Goal: Information Seeking & Learning: Check status

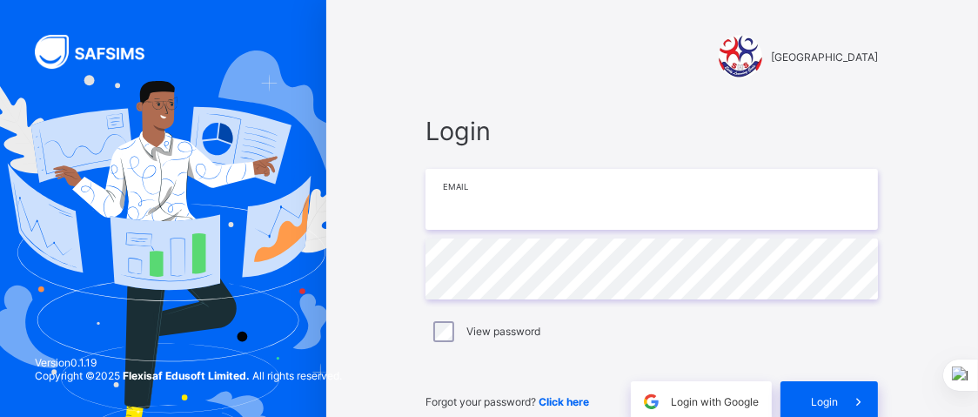
type input "**********"
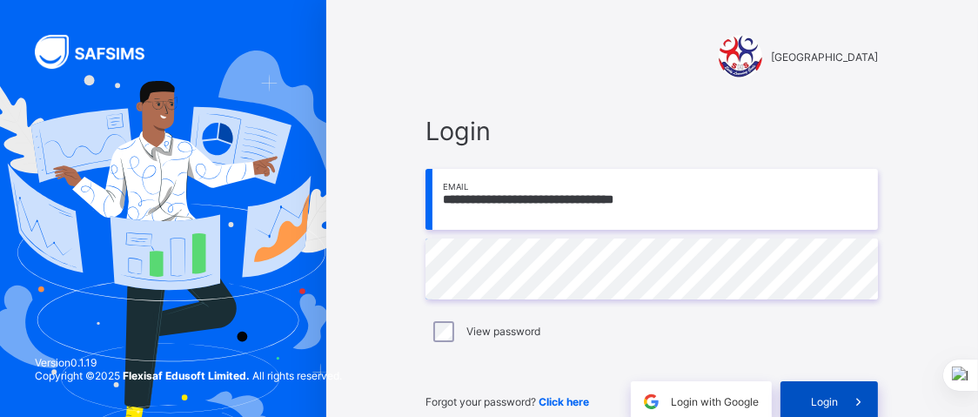
click at [835, 398] on span "Login" at bounding box center [824, 401] width 27 height 13
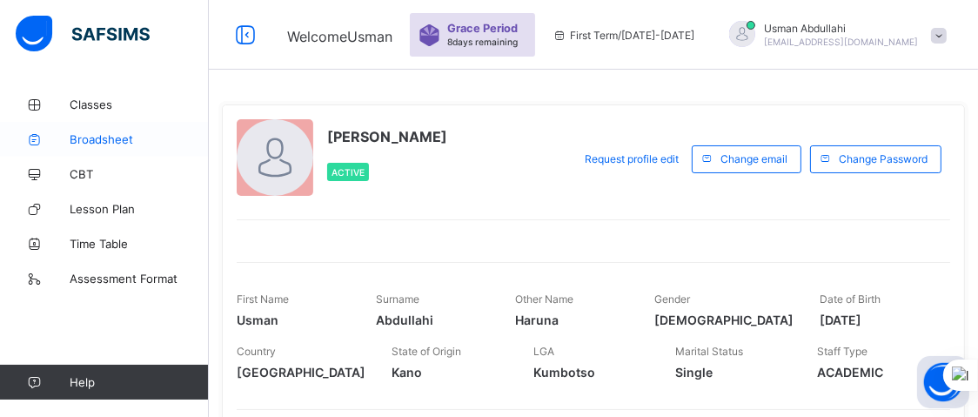
click at [109, 139] on span "Broadsheet" at bounding box center [139, 139] width 139 height 14
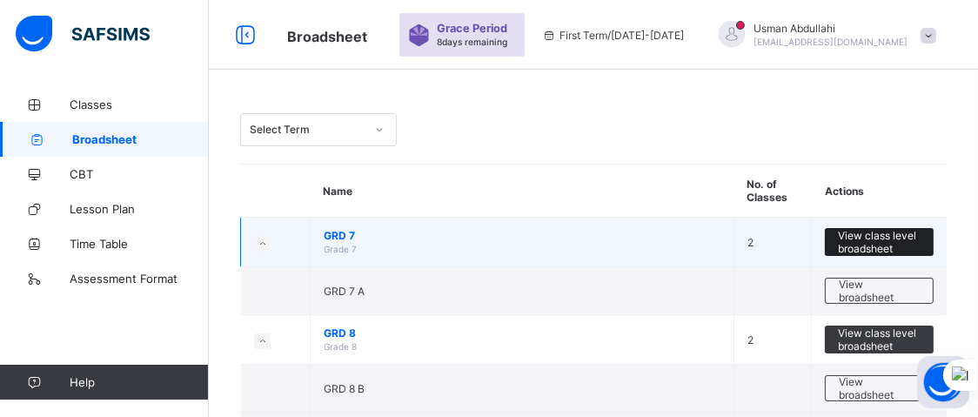
click at [887, 237] on span "View class level broadsheet" at bounding box center [879, 242] width 83 height 26
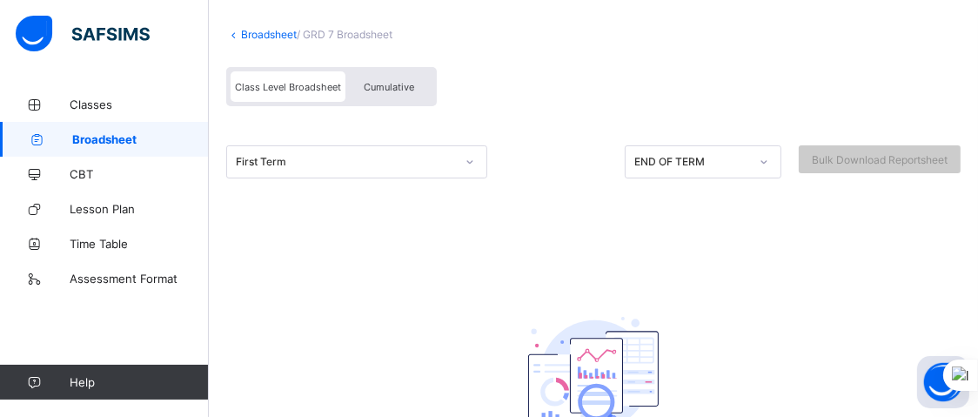
click at [469, 178] on div "First Term" at bounding box center [356, 161] width 261 height 33
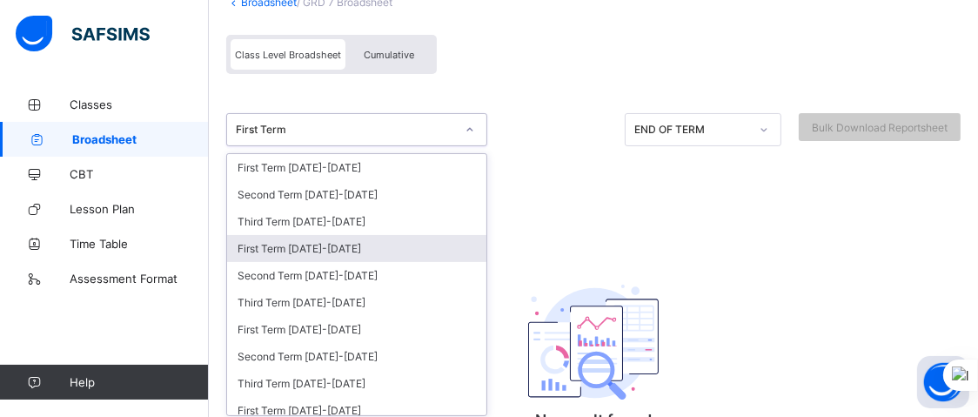
scroll to position [148, 0]
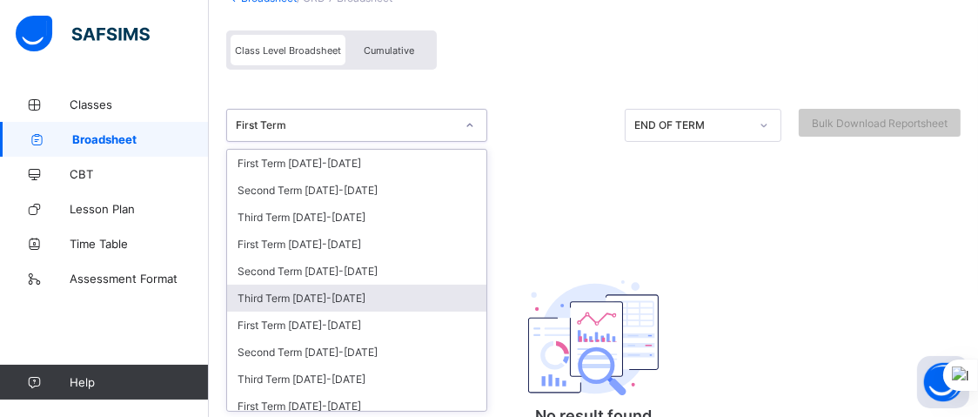
click at [410, 290] on div "Third Term 2024-2025" at bounding box center [356, 297] width 259 height 27
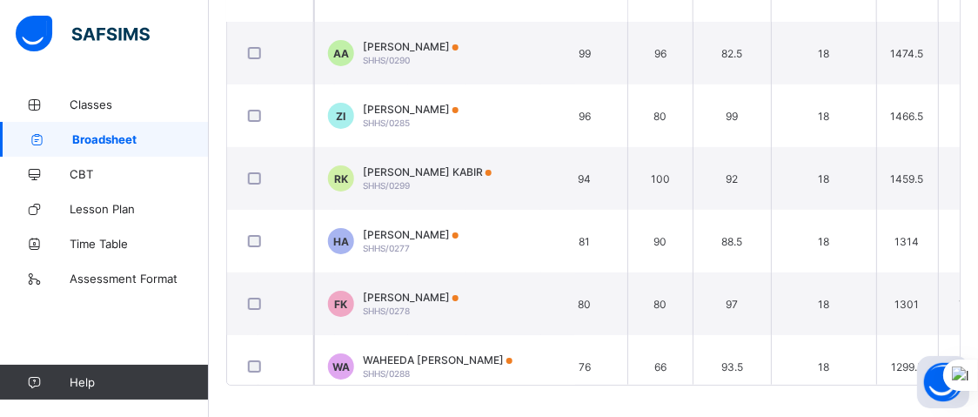
scroll to position [0, 1405]
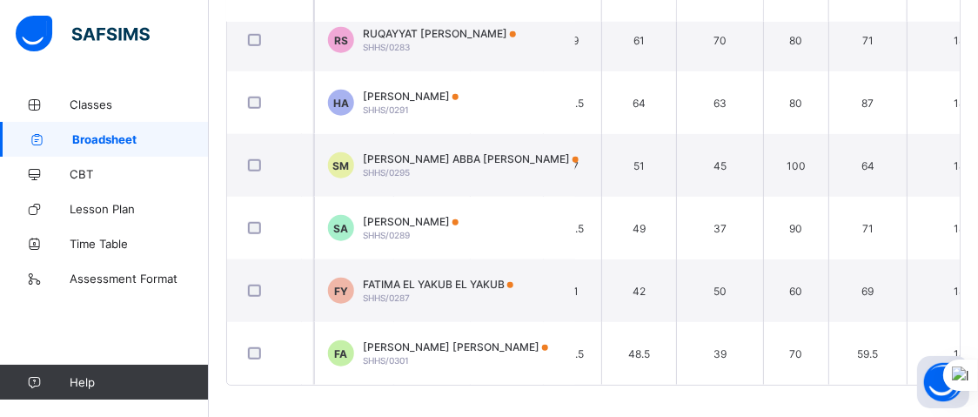
scroll to position [1396, 1334]
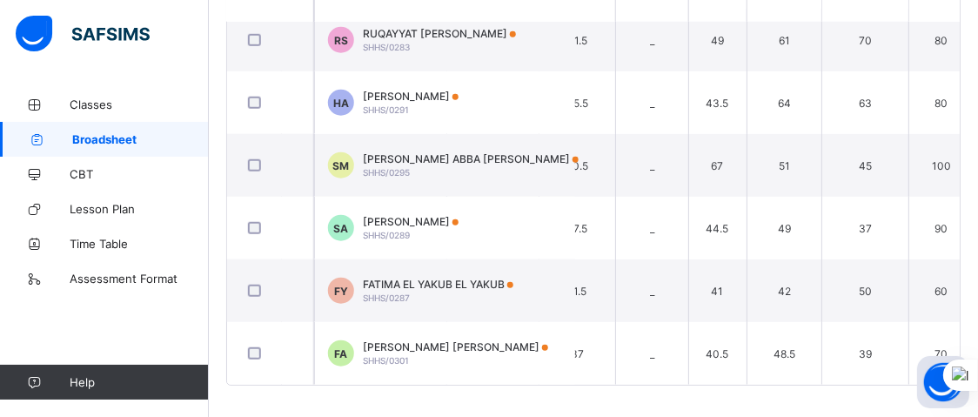
scroll to position [217, 0]
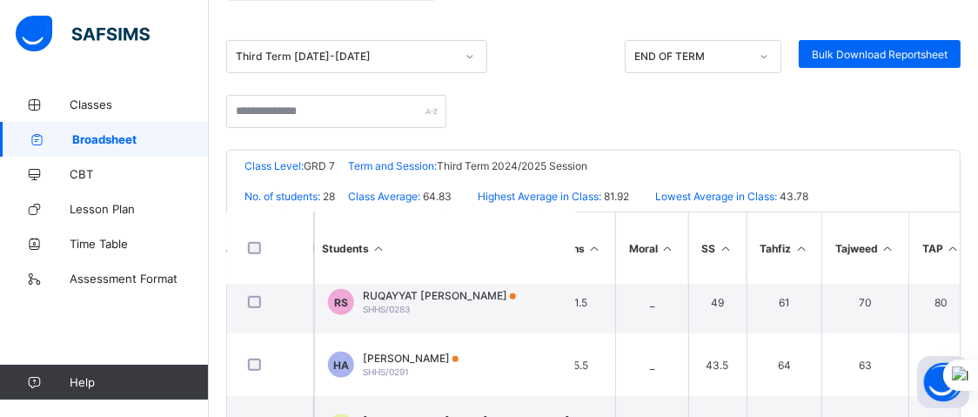
click at [908, 382] on td "80" at bounding box center [940, 364] width 65 height 63
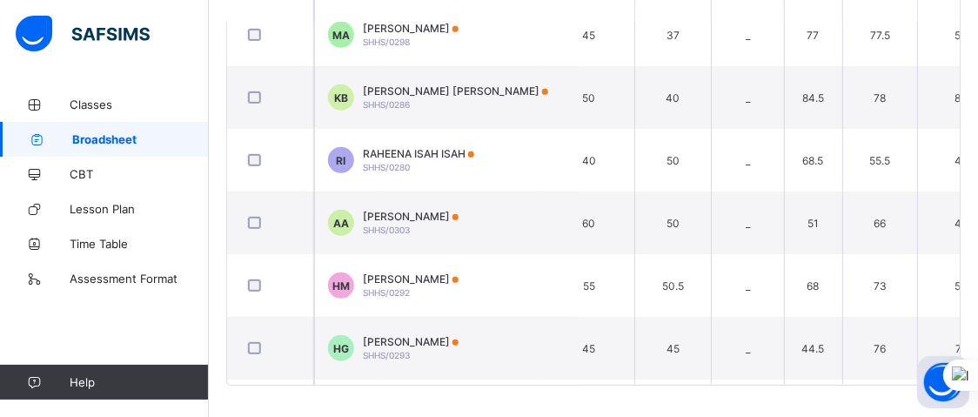
scroll to position [954, 1103]
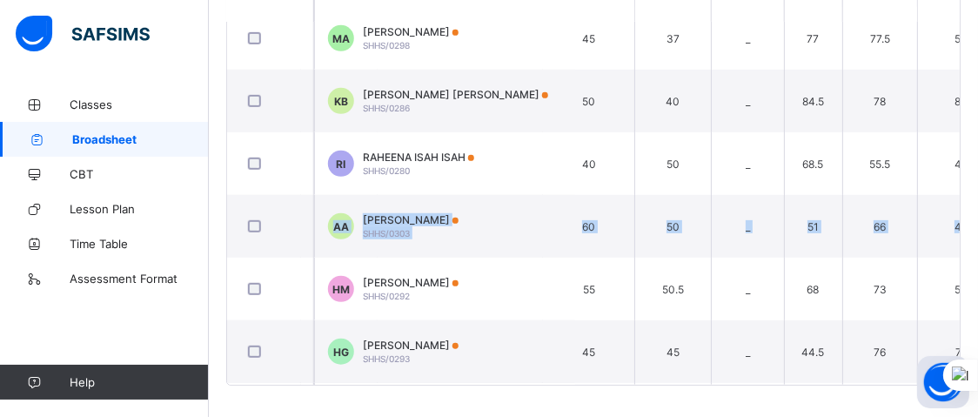
drag, startPoint x: 973, startPoint y: 206, endPoint x: 969, endPoint y: 189, distance: 17.9
click at [969, 189] on div "Broadsheet / GRD 7 Broadsheet Class Level Broadsheet Cumulative Third Term 2024…" at bounding box center [593, 14] width 769 height 811
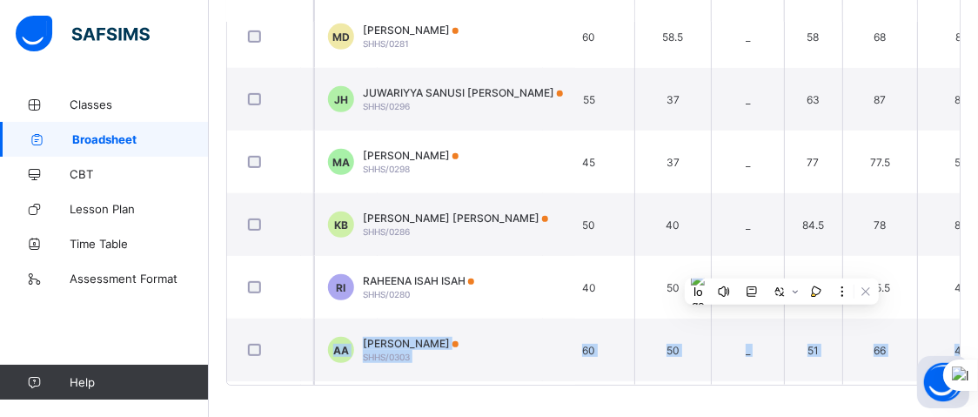
scroll to position [824, 1103]
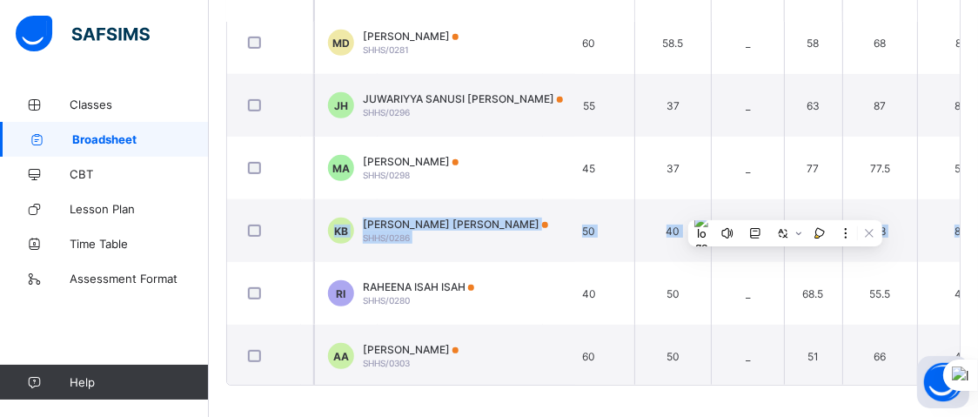
drag, startPoint x: 974, startPoint y: 207, endPoint x: 968, endPoint y: 179, distance: 28.5
click at [968, 179] on div "Broadsheet / GRD 7 Broadsheet Class Level Broadsheet Cumulative Third Term 2024…" at bounding box center [593, 14] width 769 height 811
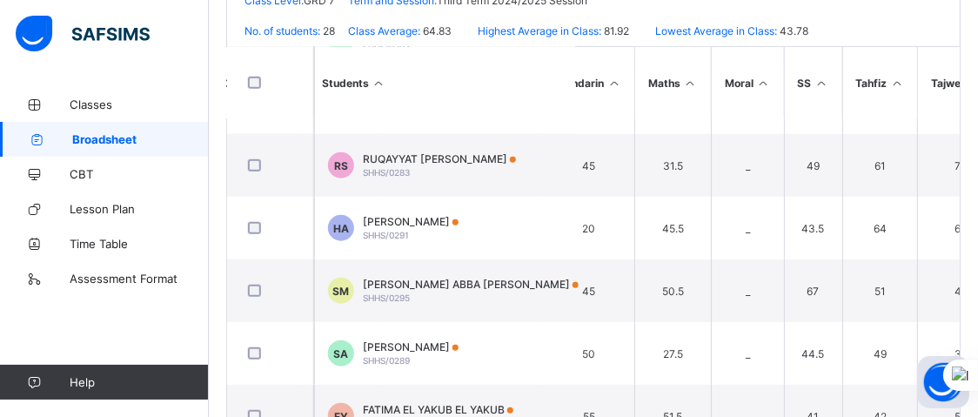
scroll to position [1396, 1103]
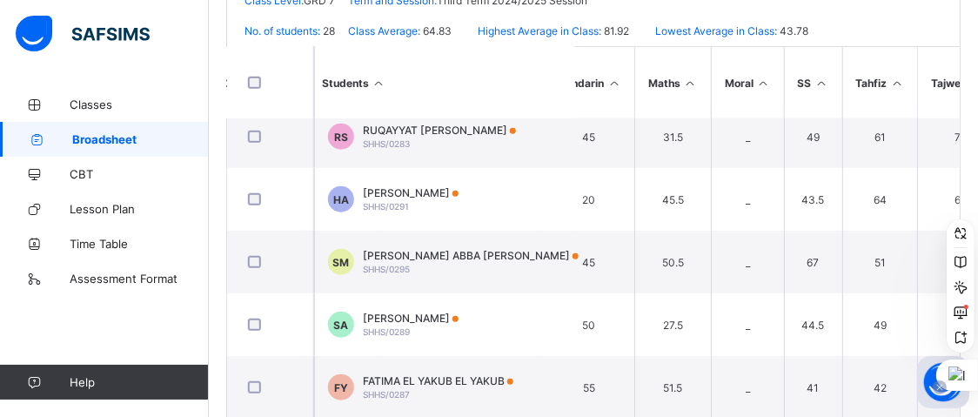
click at [943, 386] on icon at bounding box center [939, 387] width 9 height 9
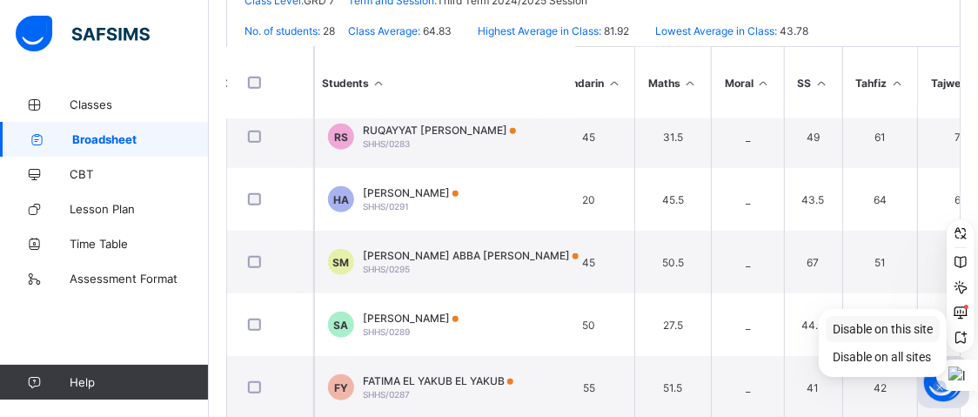
click at [912, 324] on span "Disable on this site" at bounding box center [882, 329] width 100 height 14
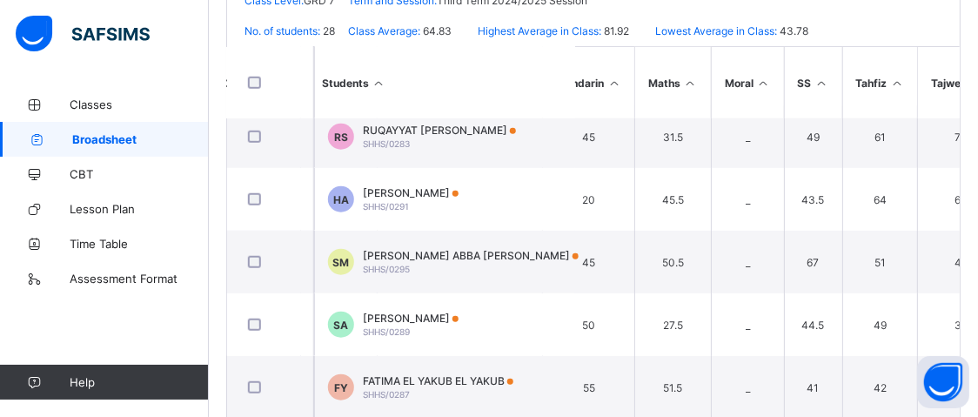
drag, startPoint x: 944, startPoint y: 380, endPoint x: 970, endPoint y: 403, distance: 33.9
click at [970, 403] on body "GRD 7 Broadsheet Grace Period 8 days remaining First Term / 2025-2026 Usman Abd…" at bounding box center [489, 67] width 978 height 898
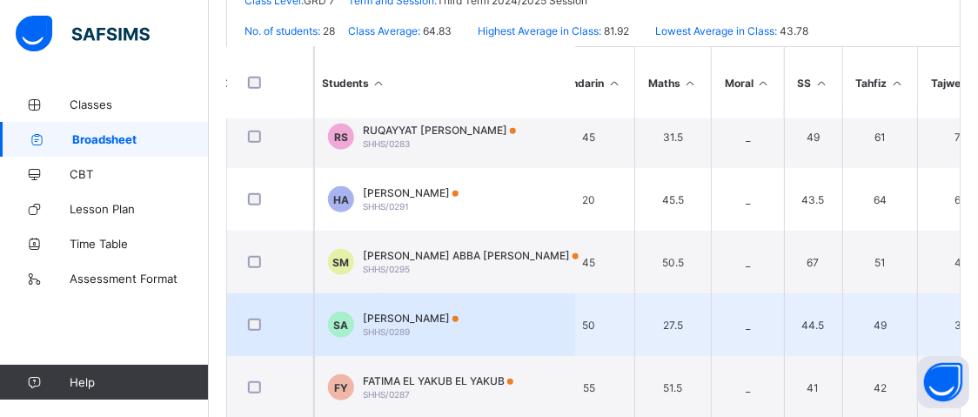
drag, startPoint x: 940, startPoint y: 377, endPoint x: 888, endPoint y: 305, distance: 88.4
click at [888, 305] on body "GRD 7 Broadsheet Grace Period 8 days remaining First Term / 2025-2026 Usman Abd…" at bounding box center [489, 67] width 978 height 898
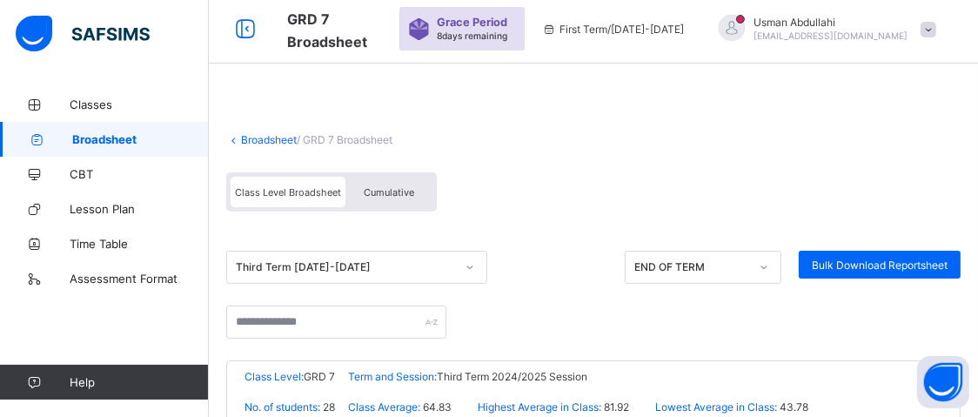
scroll to position [0, 0]
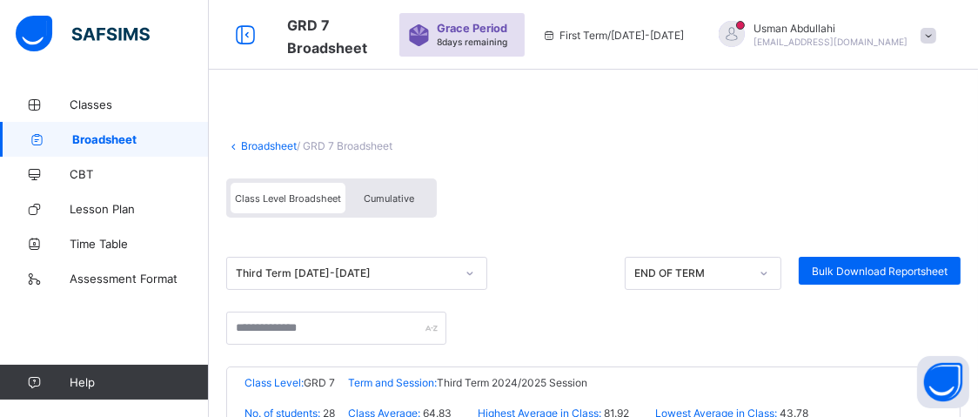
click at [541, 184] on div "Class Level Broadsheet Cumulative" at bounding box center [593, 202] width 734 height 65
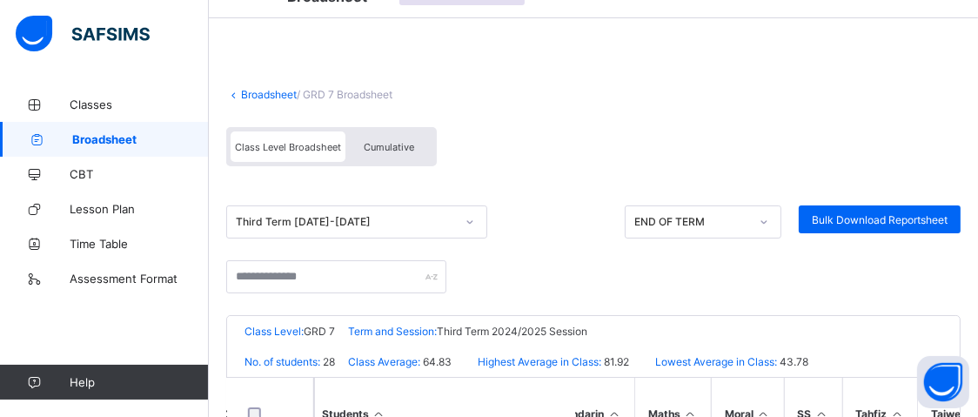
scroll to position [0, 390]
click at [256, 90] on link "Broadsheet" at bounding box center [269, 94] width 56 height 13
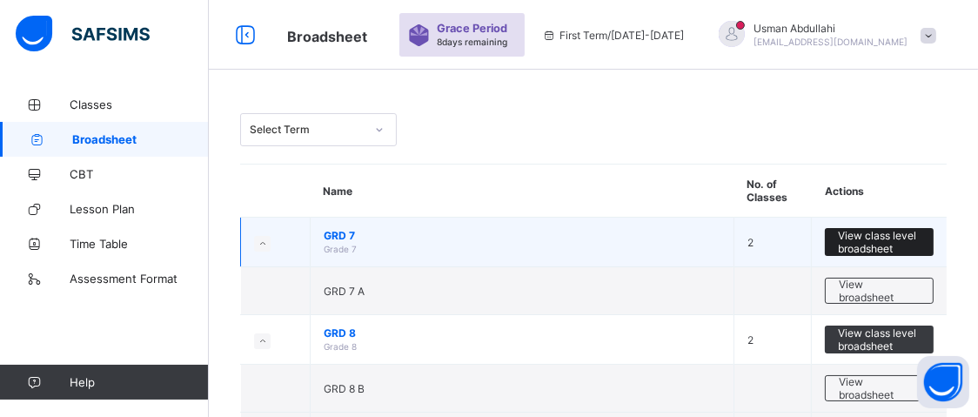
click at [913, 238] on span "View class level broadsheet" at bounding box center [879, 242] width 83 height 26
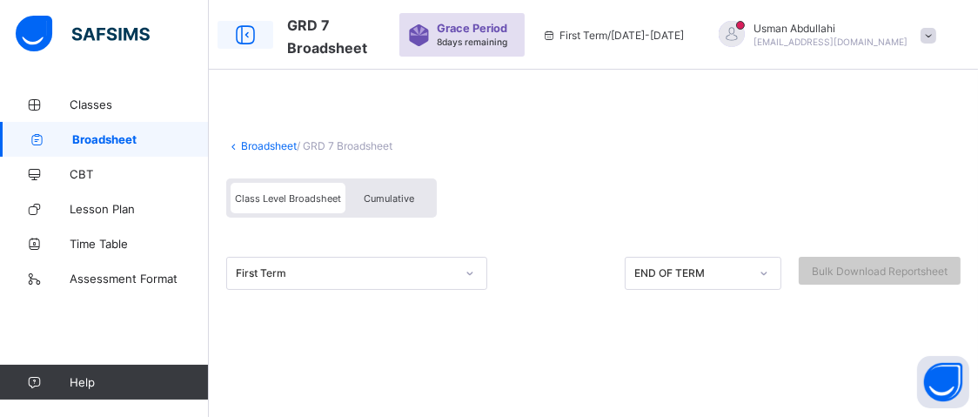
click at [251, 41] on icon at bounding box center [245, 35] width 30 height 25
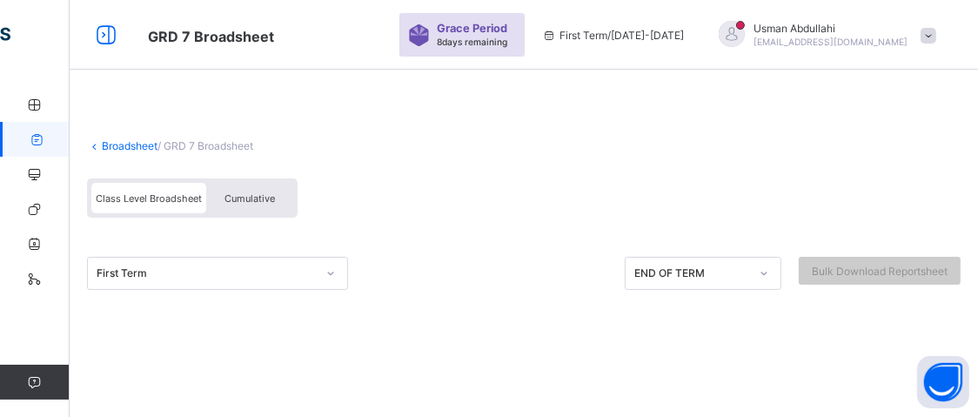
click at [120, 150] on link "Broadsheet" at bounding box center [130, 145] width 56 height 13
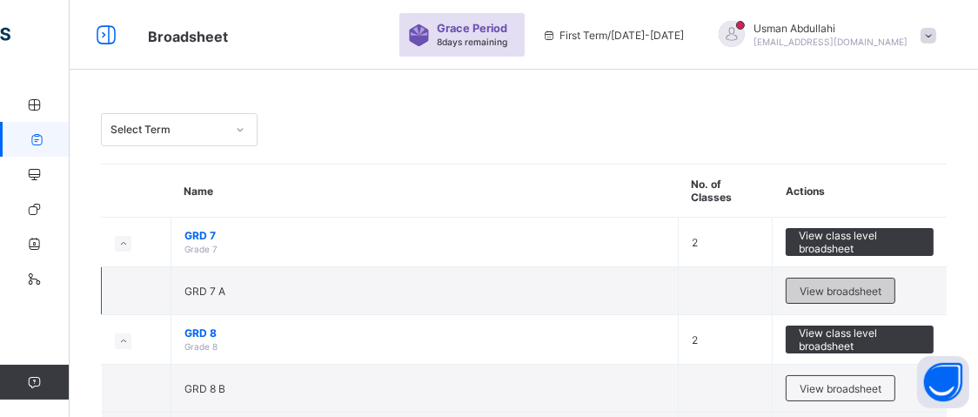
click at [871, 290] on span "View broadsheet" at bounding box center [840, 290] width 82 height 13
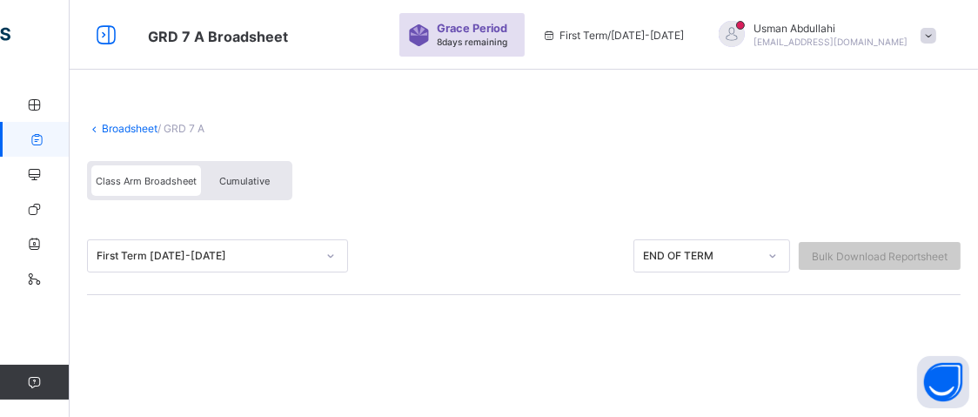
click at [341, 243] on div at bounding box center [331, 256] width 30 height 28
click at [330, 251] on icon at bounding box center [330, 255] width 10 height 17
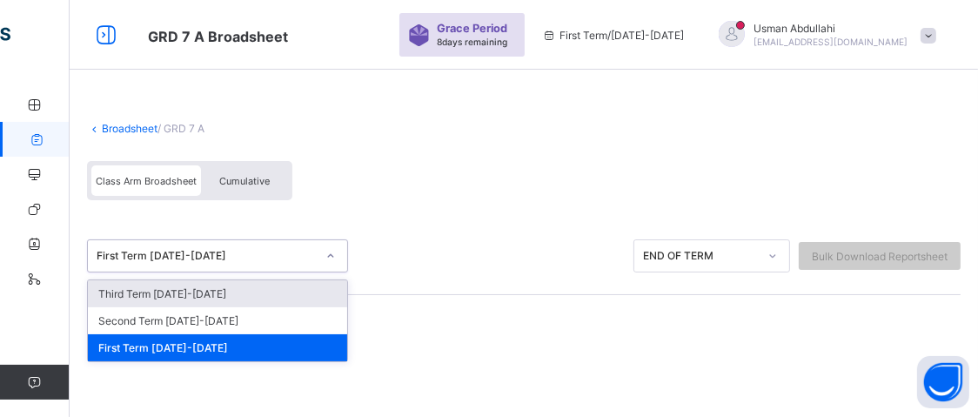
click at [330, 251] on icon at bounding box center [330, 255] width 10 height 17
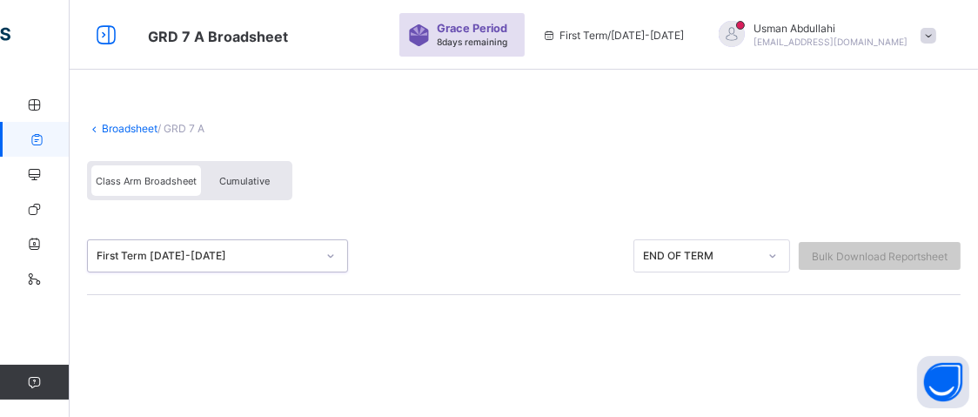
click at [330, 251] on icon at bounding box center [330, 255] width 10 height 17
click at [140, 124] on link "Broadsheet" at bounding box center [130, 128] width 56 height 13
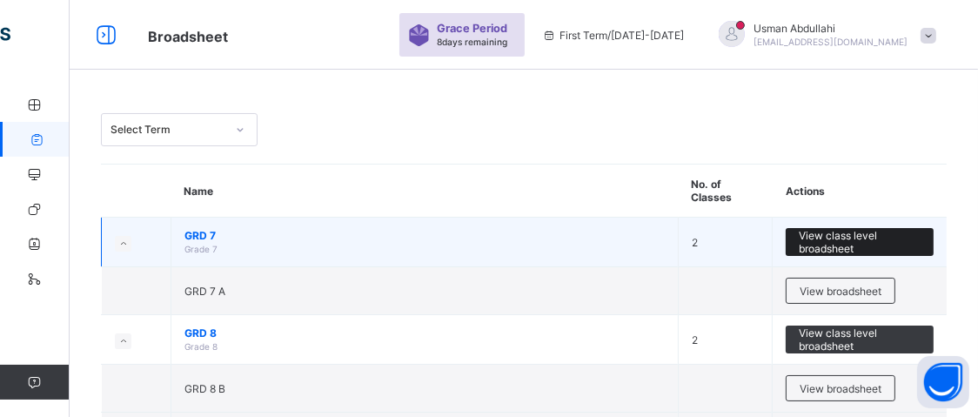
click at [870, 230] on span "View class level broadsheet" at bounding box center [859, 242] width 122 height 26
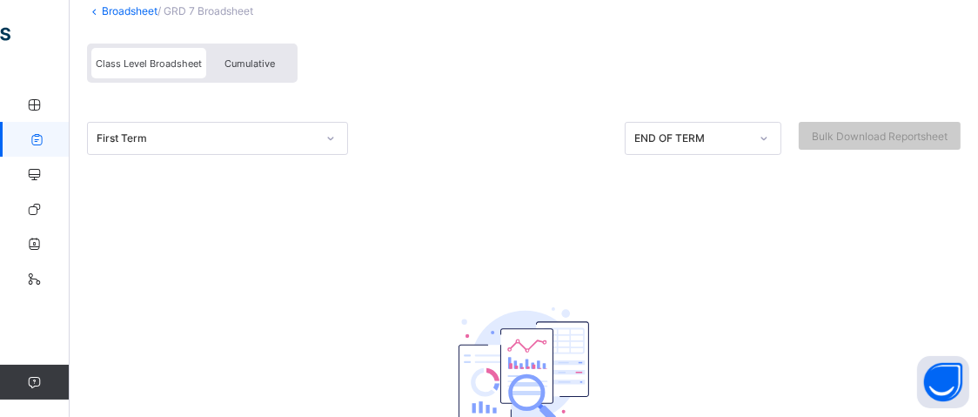
click at [330, 155] on div "First Term" at bounding box center [217, 138] width 261 height 33
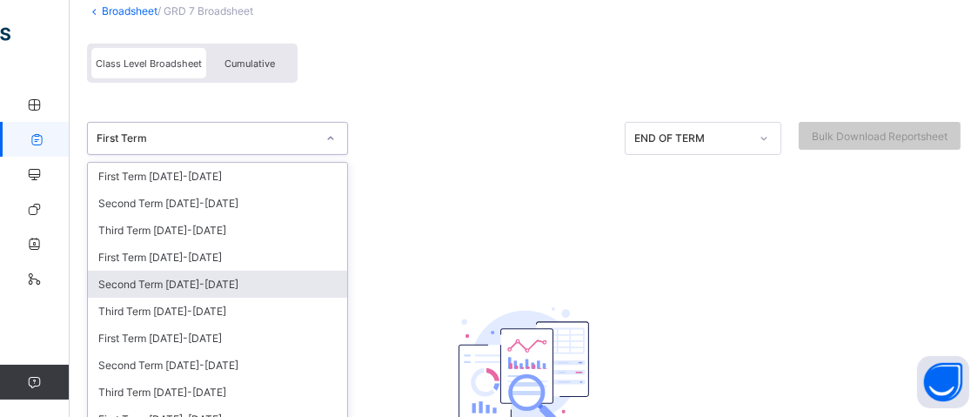
scroll to position [148, 0]
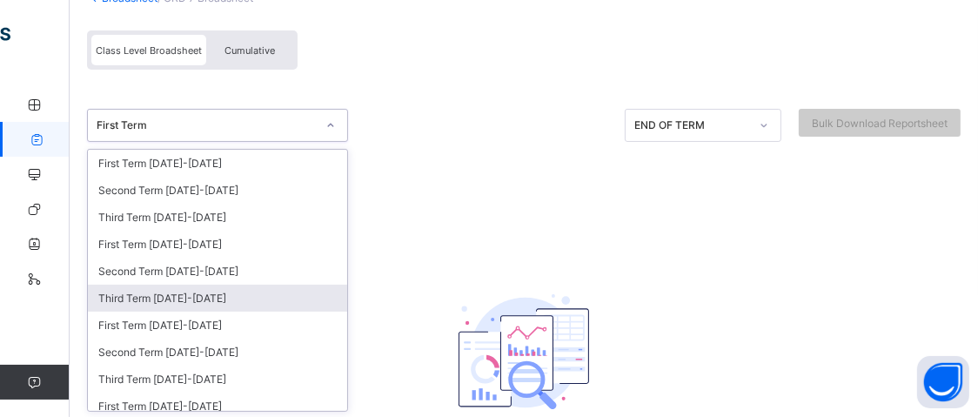
click at [230, 284] on div "Third Term 2024-2025" at bounding box center [217, 297] width 259 height 27
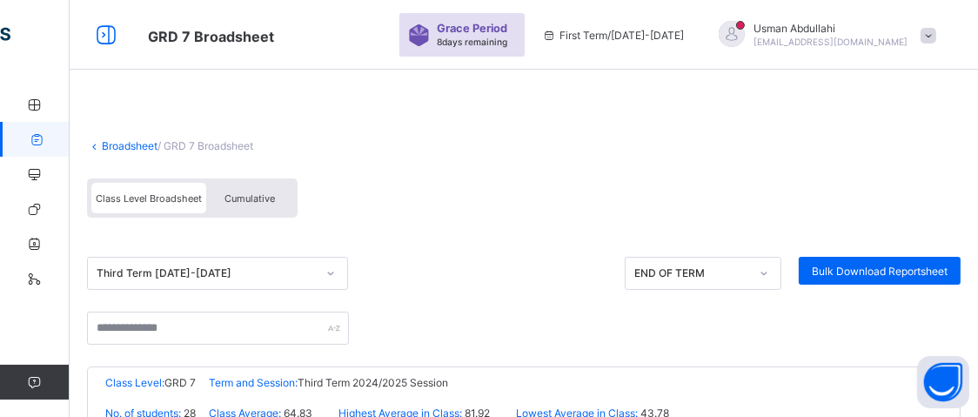
click at [489, 269] on div "Third Term 2024-2025 END OF TERM Bulk Download Reportsheet" at bounding box center [523, 273] width 873 height 33
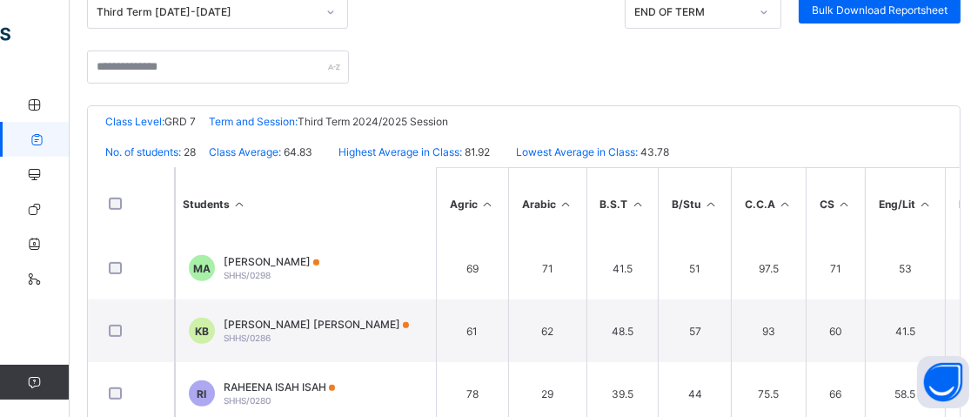
scroll to position [945, 0]
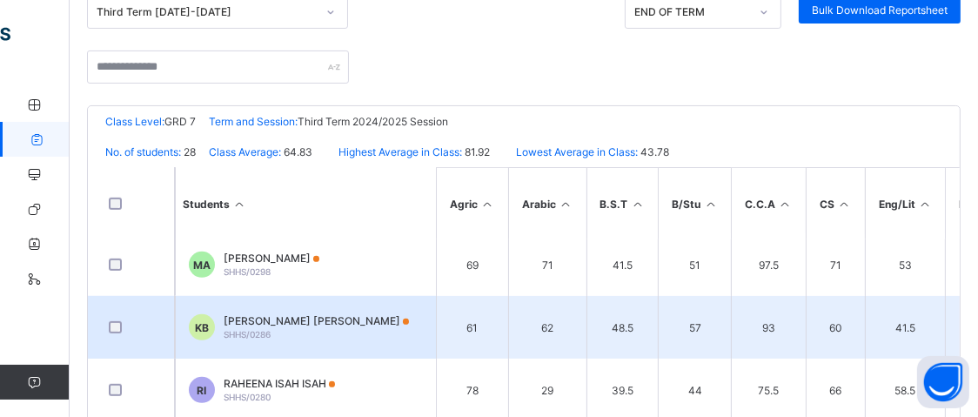
click at [711, 326] on td "57" at bounding box center [693, 327] width 73 height 63
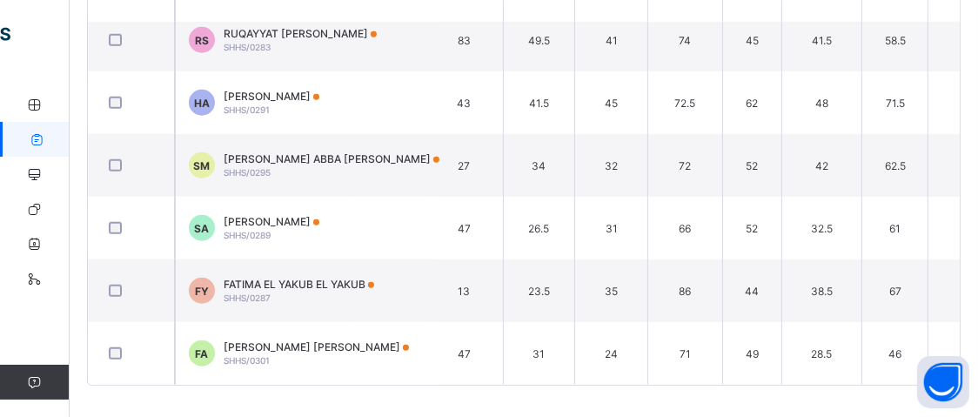
scroll to position [1396, 128]
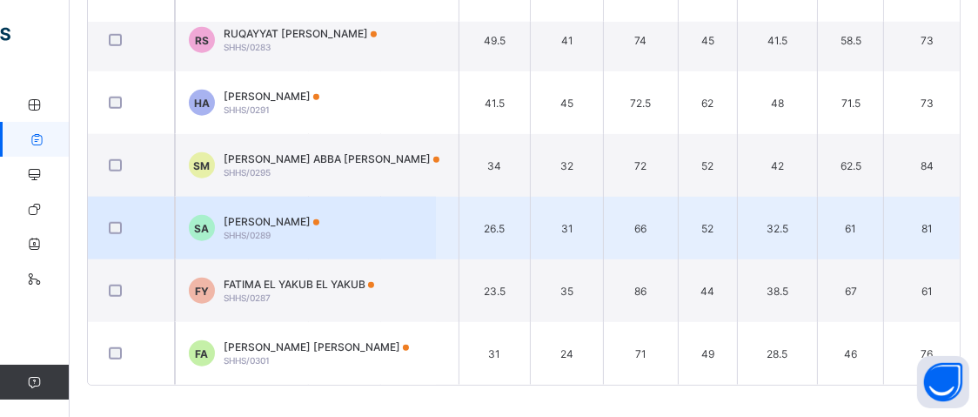
click at [671, 202] on td "66" at bounding box center [640, 228] width 75 height 63
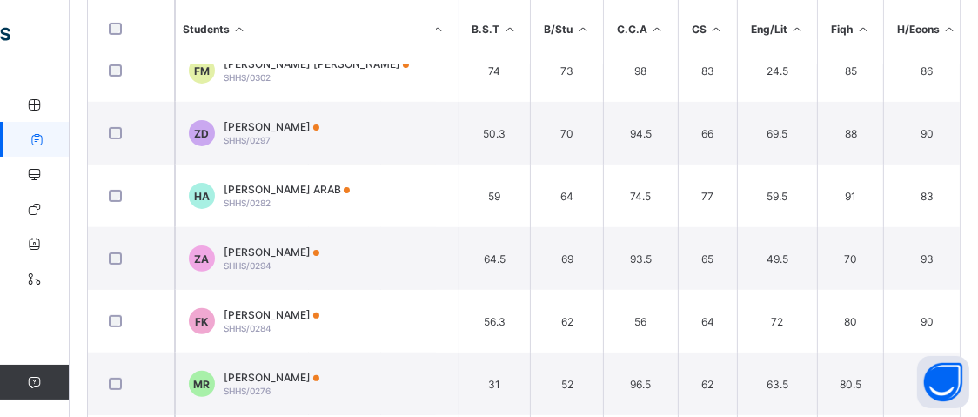
scroll to position [460, 128]
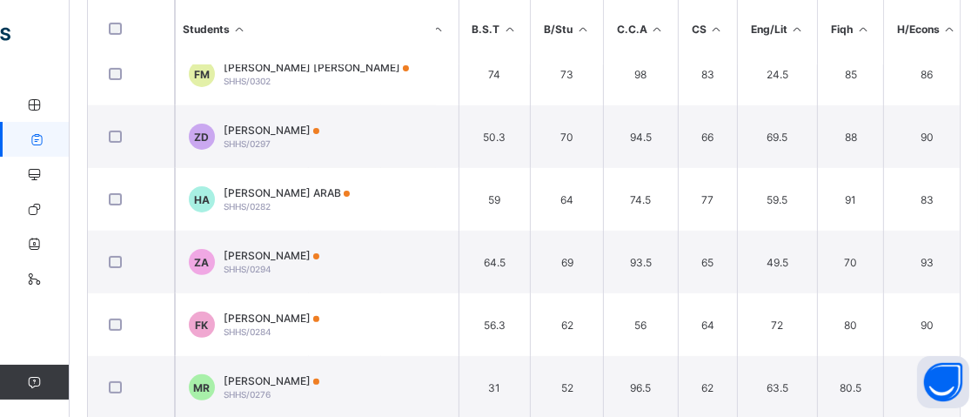
click at [960, 132] on div "Sweet Haven Schools Date: 3rd Oct 2025, 7:59:28 pm Class Level: GRD 7 Term and …" at bounding box center [523, 178] width 873 height 497
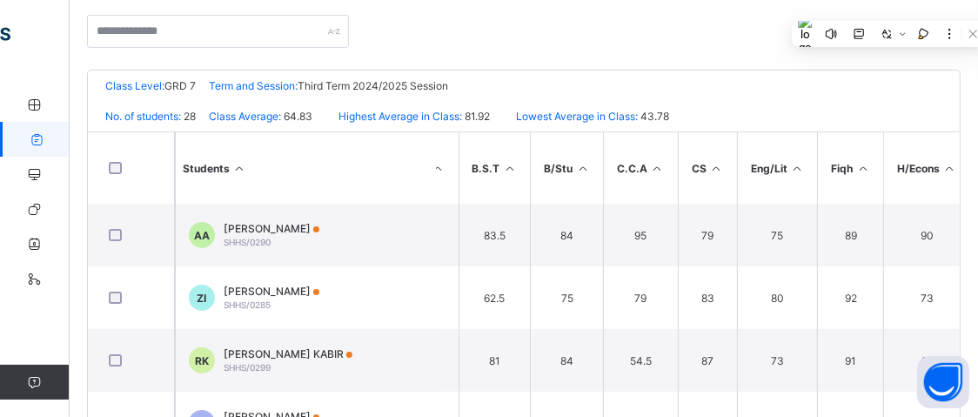
scroll to position [0, 0]
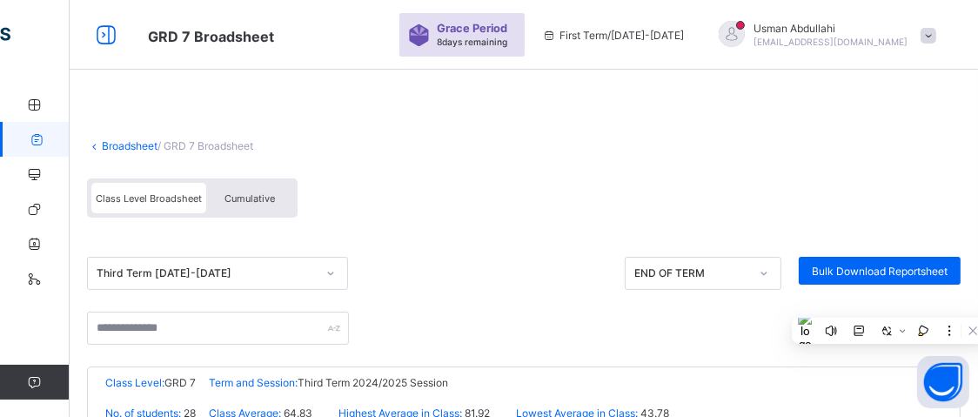
click at [117, 144] on link "Broadsheet" at bounding box center [130, 145] width 56 height 13
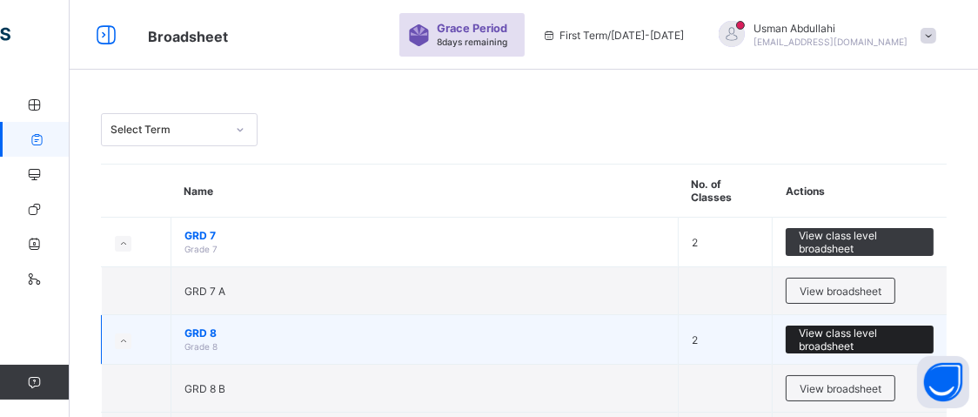
click at [863, 334] on span "View class level broadsheet" at bounding box center [859, 339] width 122 height 26
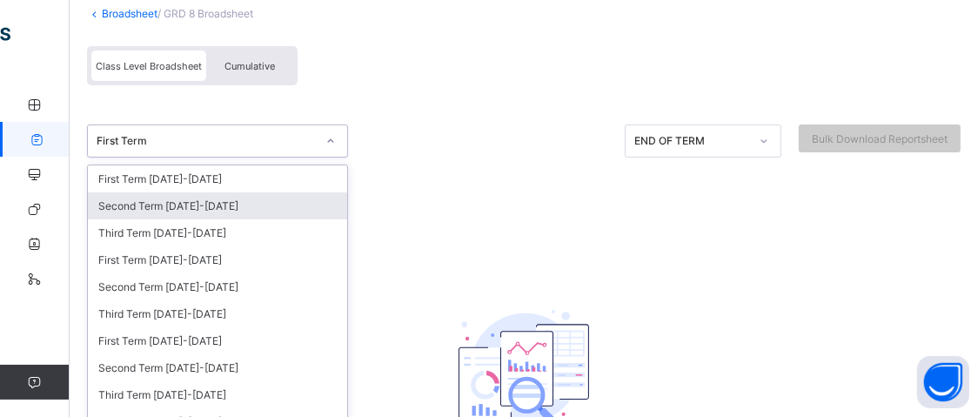
click at [330, 157] on div "option Second Term 2025-2026 focused, 2 of 33. 33 results available. Use Up and…" at bounding box center [217, 140] width 261 height 33
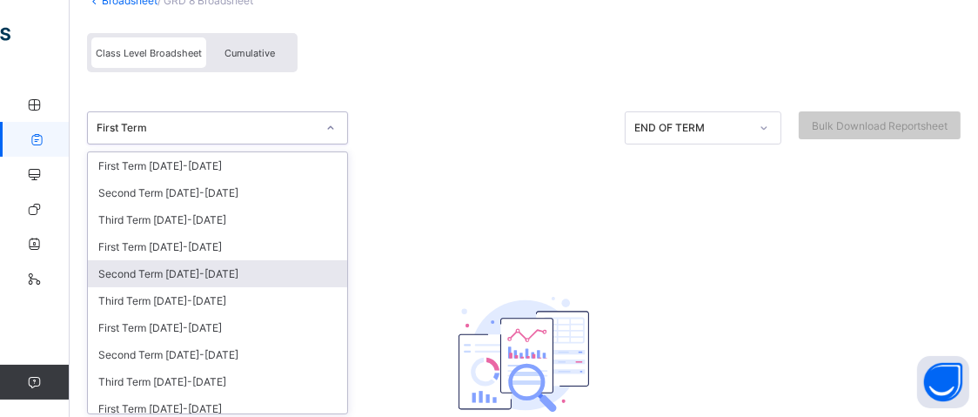
scroll to position [148, 0]
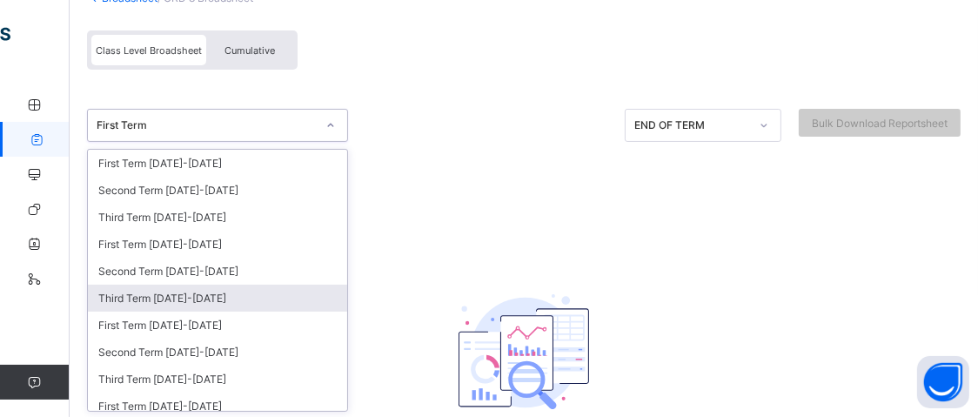
click at [290, 290] on div "Third Term 2024-2025" at bounding box center [217, 297] width 259 height 27
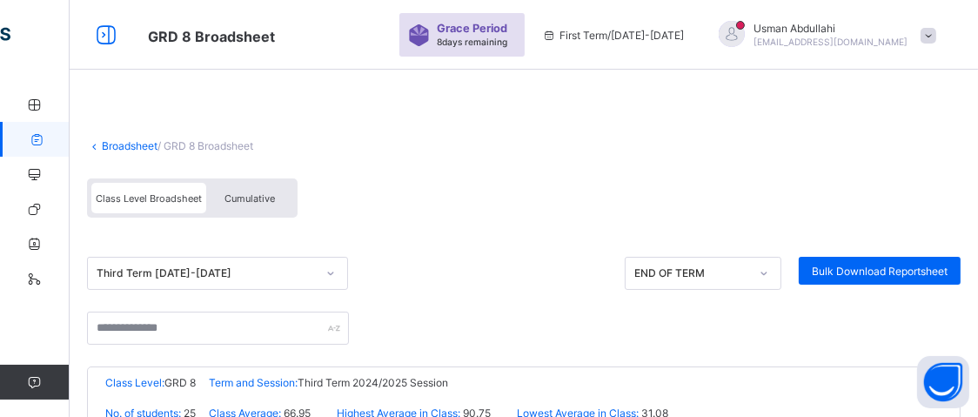
click at [480, 267] on div "Third Term 2024-2025 END OF TERM Bulk Download Reportsheet" at bounding box center [523, 273] width 873 height 33
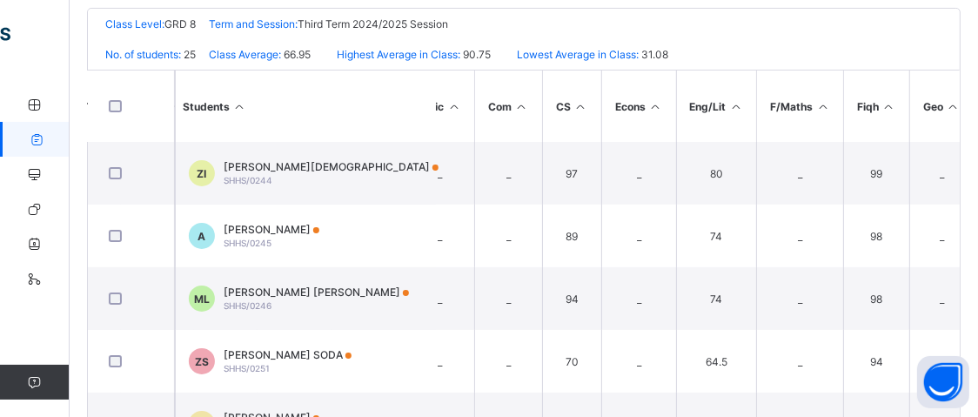
scroll to position [357, 0]
